Goal: Use online tool/utility: Utilize a website feature to perform a specific function

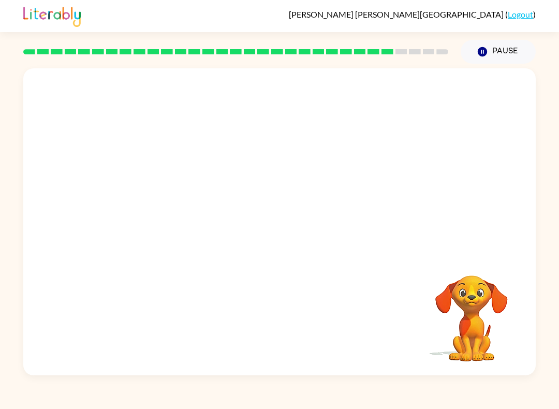
click at [245, 170] on video "Your browser must support playing .mp4 files to use Literably. Please try using…" at bounding box center [279, 160] width 512 height 185
click at [320, 203] on video "Your browser must support playing .mp4 files to use Literably. Please try using…" at bounding box center [279, 160] width 512 height 185
click at [363, 198] on video "Your browser must support playing .mp4 files to use Literably. Please try using…" at bounding box center [279, 160] width 512 height 185
click at [351, 186] on video "Your browser must support playing .mp4 files to use Literably. Please try using…" at bounding box center [279, 160] width 512 height 185
click at [346, 190] on video "Your browser must support playing .mp4 files to use Literably. Please try using…" at bounding box center [279, 160] width 512 height 185
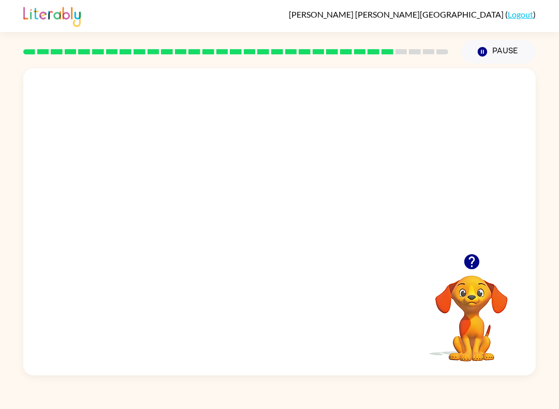
click at [347, 192] on video "Your browser must support playing .mp4 files to use Literably. Please try using…" at bounding box center [279, 160] width 512 height 185
click at [338, 215] on video "Your browser must support playing .mp4 files to use Literably. Please try using…" at bounding box center [279, 160] width 512 height 185
click at [328, 196] on video "Your browser must support playing .mp4 files to use Literably. Please try using…" at bounding box center [279, 160] width 512 height 185
click at [321, 193] on video "Your browser must support playing .mp4 files to use Literably. Please try using…" at bounding box center [279, 160] width 512 height 185
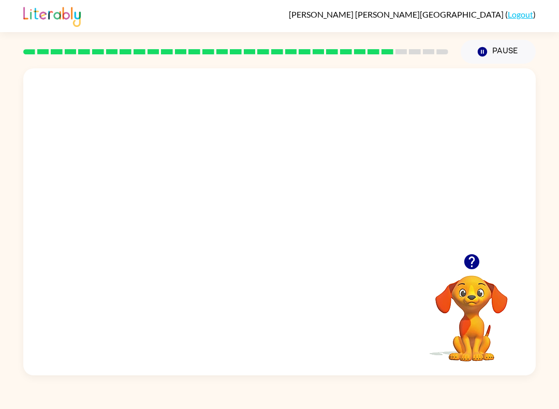
click at [343, 168] on video "Your browser must support playing .mp4 files to use Literably. Please try using…" at bounding box center [279, 160] width 512 height 185
click at [478, 256] on div at bounding box center [279, 221] width 512 height 307
click at [281, 229] on div at bounding box center [279, 227] width 66 height 38
click at [278, 232] on div at bounding box center [279, 227] width 66 height 38
click at [274, 218] on div at bounding box center [279, 227] width 66 height 38
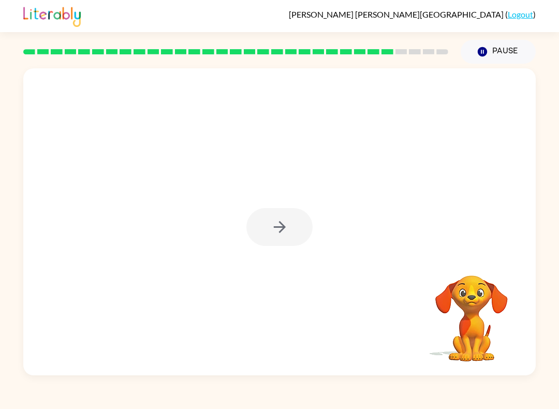
click at [274, 218] on div at bounding box center [279, 227] width 66 height 38
click at [289, 243] on div at bounding box center [279, 227] width 66 height 38
click at [271, 236] on div at bounding box center [279, 227] width 66 height 38
click at [280, 224] on div at bounding box center [279, 227] width 66 height 38
click at [283, 224] on icon "button" at bounding box center [280, 227] width 18 height 18
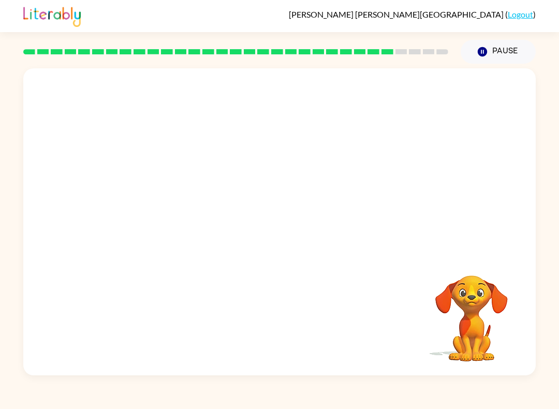
click at [284, 225] on div at bounding box center [279, 160] width 512 height 185
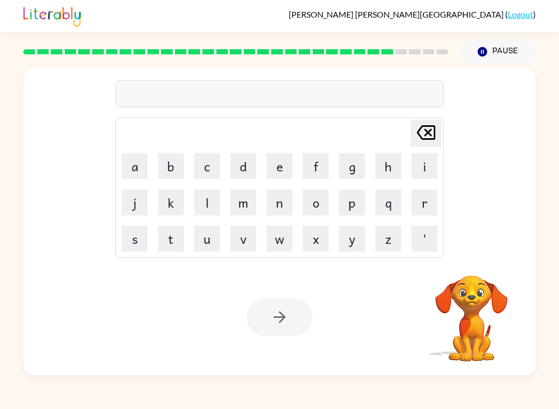
click at [350, 204] on button "p" at bounding box center [352, 202] width 26 height 26
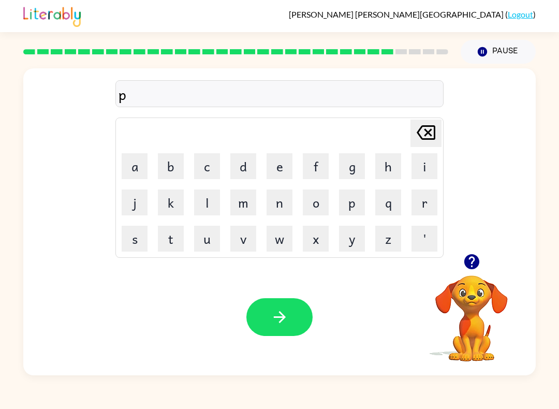
click at [275, 170] on button "e" at bounding box center [280, 166] width 26 height 26
click at [421, 197] on button "r" at bounding box center [424, 202] width 26 height 26
click at [216, 168] on button "c" at bounding box center [207, 166] width 26 height 26
click at [286, 166] on button "e" at bounding box center [280, 166] width 26 height 26
click at [433, 134] on icon "[PERSON_NAME] last character input" at bounding box center [425, 132] width 25 height 25
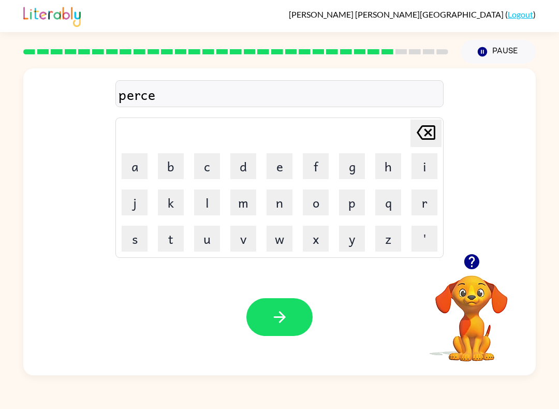
click at [433, 134] on icon "[PERSON_NAME] last character input" at bounding box center [425, 132] width 25 height 25
click at [426, 130] on icon at bounding box center [426, 132] width 19 height 14
click at [430, 132] on icon "[PERSON_NAME] last character input" at bounding box center [425, 132] width 25 height 25
click at [357, 205] on button "p" at bounding box center [352, 202] width 26 height 26
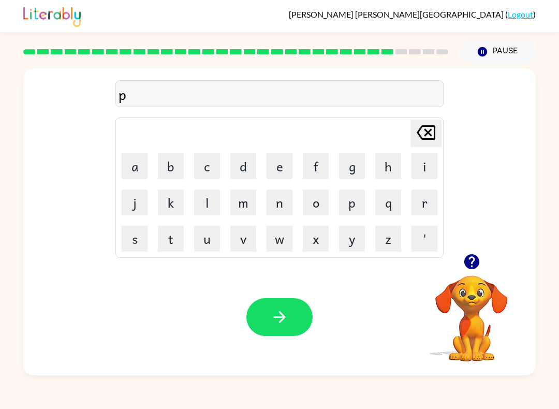
click at [422, 171] on button "i" at bounding box center [424, 166] width 26 height 26
click at [283, 172] on button "e" at bounding box center [280, 166] width 26 height 26
click at [416, 204] on button "r" at bounding box center [424, 202] width 26 height 26
click at [218, 159] on button "c" at bounding box center [207, 166] width 26 height 26
click at [277, 172] on button "e" at bounding box center [280, 166] width 26 height 26
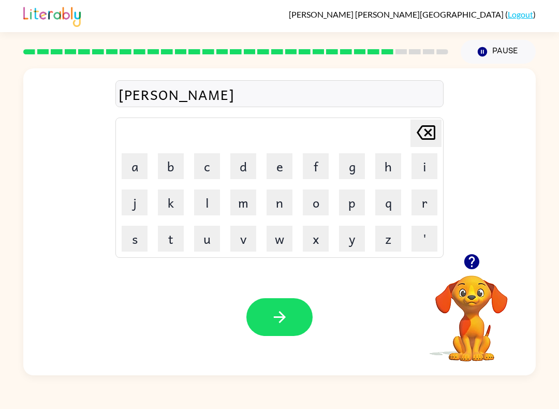
click at [434, 137] on icon at bounding box center [426, 132] width 19 height 14
click at [426, 138] on icon "[PERSON_NAME] last character input" at bounding box center [425, 132] width 25 height 25
click at [433, 132] on icon "[PERSON_NAME] last character input" at bounding box center [425, 132] width 25 height 25
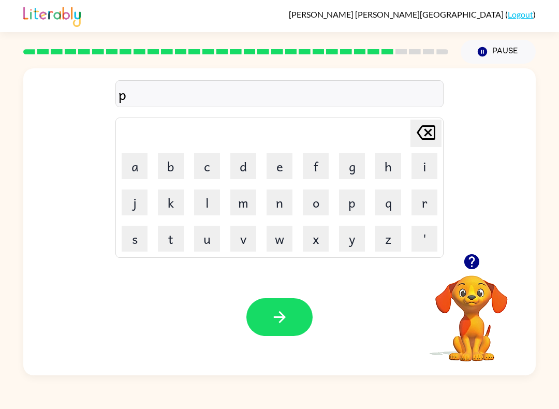
click at [274, 176] on button "e" at bounding box center [280, 166] width 26 height 26
click at [421, 161] on button "i" at bounding box center [424, 166] width 26 height 26
click at [419, 203] on button "r" at bounding box center [424, 202] width 26 height 26
click at [210, 169] on button "c" at bounding box center [207, 166] width 26 height 26
click at [281, 165] on button "e" at bounding box center [280, 166] width 26 height 26
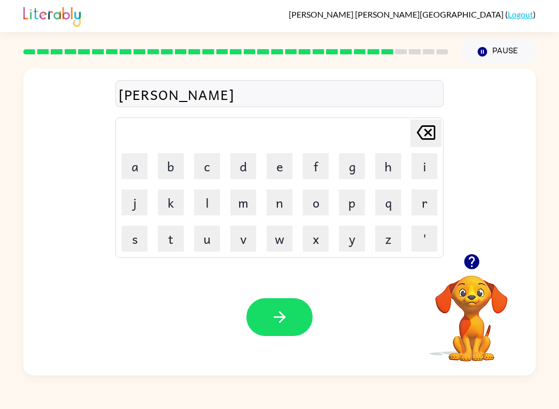
click at [298, 324] on button "button" at bounding box center [279, 317] width 66 height 38
click at [477, 260] on icon "button" at bounding box center [471, 261] width 15 height 15
click at [175, 240] on button "t" at bounding box center [171, 239] width 26 height 26
click at [383, 168] on button "h" at bounding box center [388, 166] width 26 height 26
click at [428, 168] on button "i" at bounding box center [424, 166] width 26 height 26
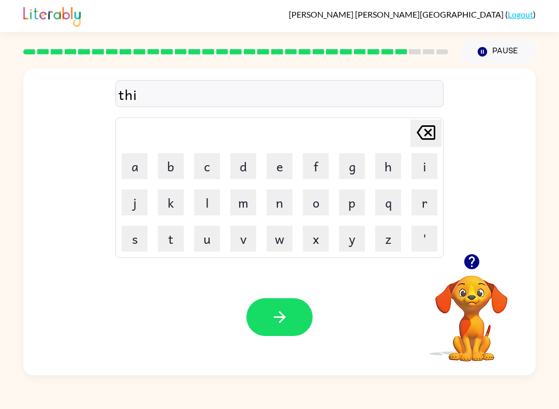
click at [277, 206] on button "n" at bounding box center [280, 202] width 26 height 26
click at [276, 315] on icon "button" at bounding box center [280, 317] width 18 height 18
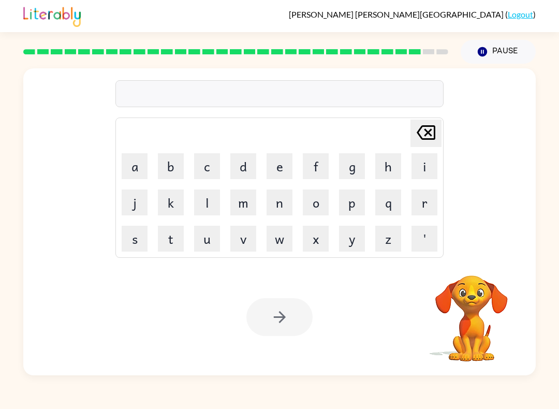
click at [143, 246] on button "s" at bounding box center [135, 239] width 26 height 26
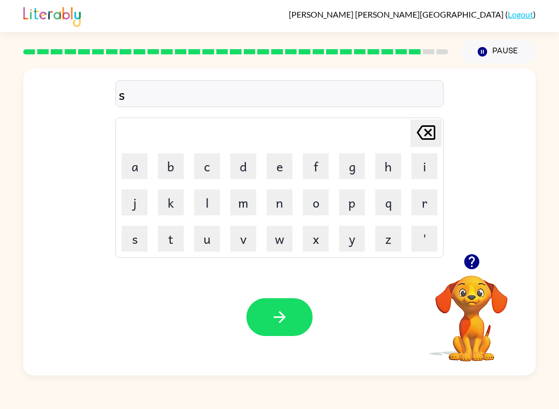
click at [427, 168] on button "i" at bounding box center [424, 166] width 26 height 26
click at [198, 198] on button "l" at bounding box center [207, 202] width 26 height 26
click at [244, 235] on button "v" at bounding box center [243, 239] width 26 height 26
click at [276, 168] on button "e" at bounding box center [280, 166] width 26 height 26
click at [421, 202] on button "r" at bounding box center [424, 202] width 26 height 26
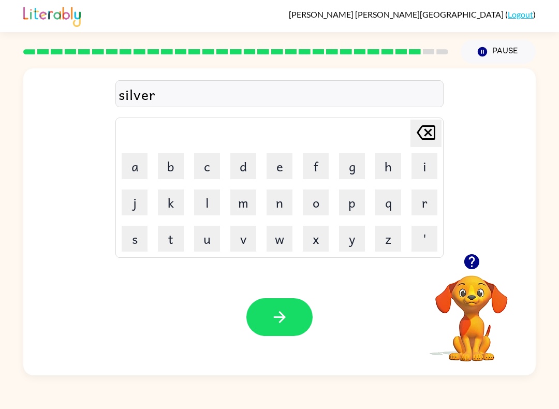
click at [283, 236] on button "w" at bounding box center [280, 239] width 26 height 26
click at [276, 164] on button "e" at bounding box center [280, 166] width 26 height 26
click at [137, 167] on button "a" at bounding box center [135, 166] width 26 height 26
click at [418, 209] on button "r" at bounding box center [424, 202] width 26 height 26
click at [273, 310] on icon "button" at bounding box center [280, 317] width 18 height 18
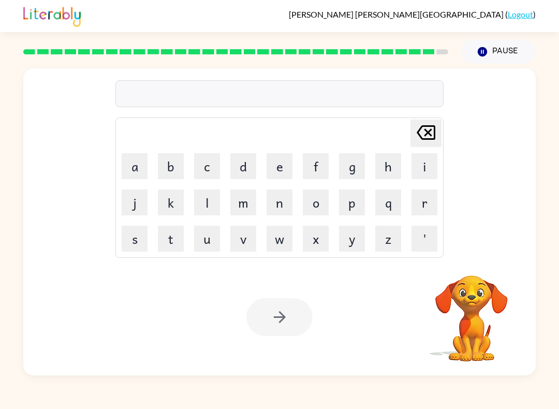
click at [208, 243] on button "u" at bounding box center [207, 239] width 26 height 26
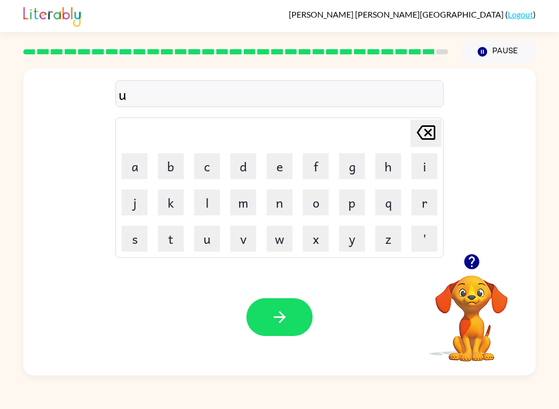
click at [283, 208] on button "n" at bounding box center [280, 202] width 26 height 26
click at [318, 173] on button "f" at bounding box center [316, 166] width 26 height 26
click at [417, 203] on button "r" at bounding box center [424, 202] width 26 height 26
click at [139, 172] on button "a" at bounding box center [135, 166] width 26 height 26
click at [418, 167] on button "i" at bounding box center [424, 166] width 26 height 26
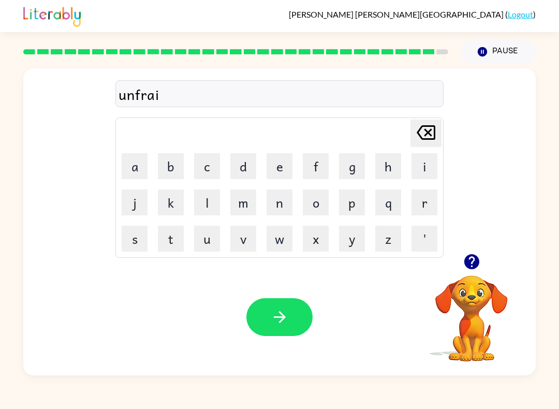
click at [244, 161] on button "d" at bounding box center [243, 166] width 26 height 26
click at [276, 318] on icon "button" at bounding box center [280, 317] width 18 height 18
